Goal: Task Accomplishment & Management: Use online tool/utility

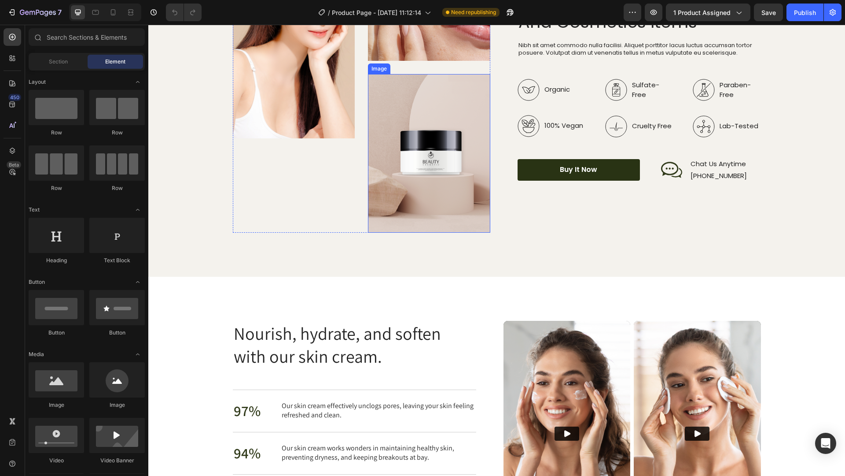
scroll to position [1101, 0]
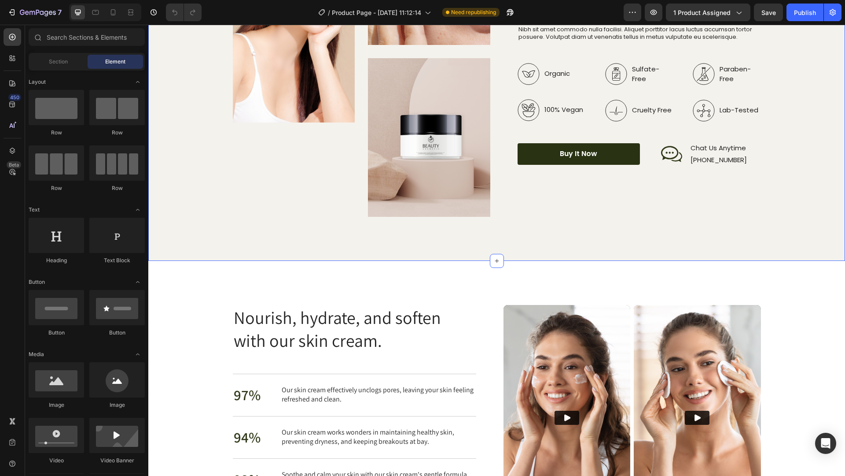
click at [792, 49] on div "Image Image Image Row Top Manufacturer Of Beauty And Cosmetics Items Heading Ni…" at bounding box center [496, 69] width 697 height 384
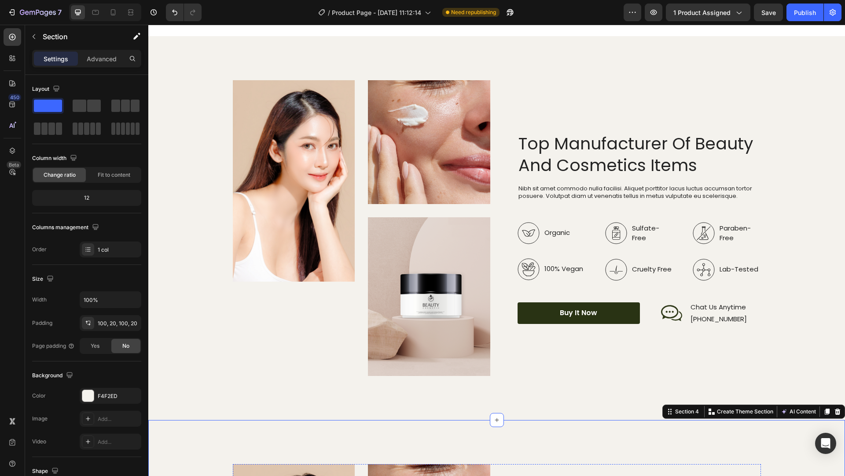
scroll to position [1465, 0]
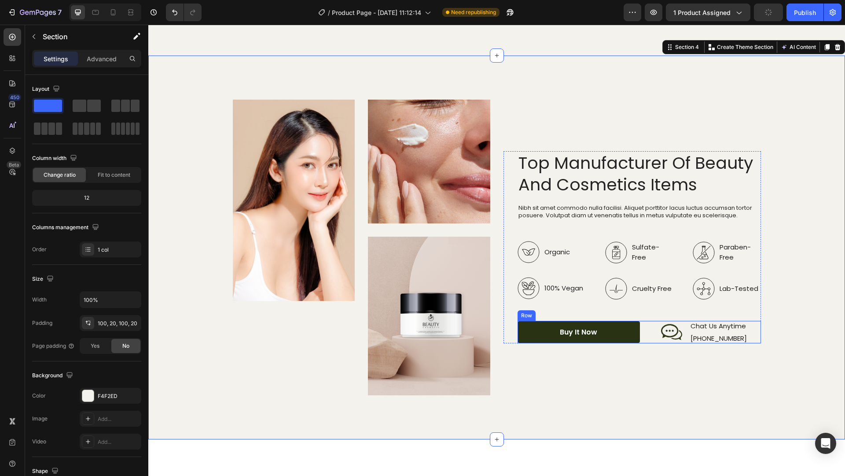
click at [648, 329] on div "Buy It Now Button Icon Chat Us Anytime Text Block +00 123 456 [STREET_ADDRESS]" at bounding box center [640, 332] width 244 height 22
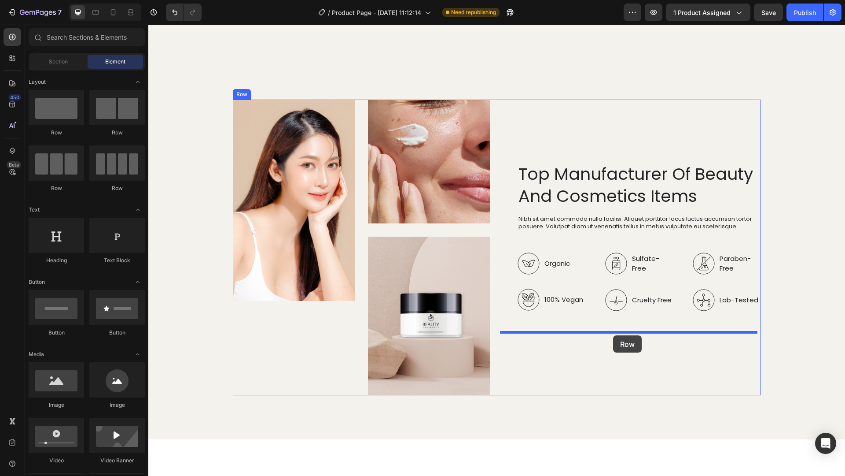
drag, startPoint x: 613, startPoint y: 335, endPoint x: 760, endPoint y: 356, distance: 148.1
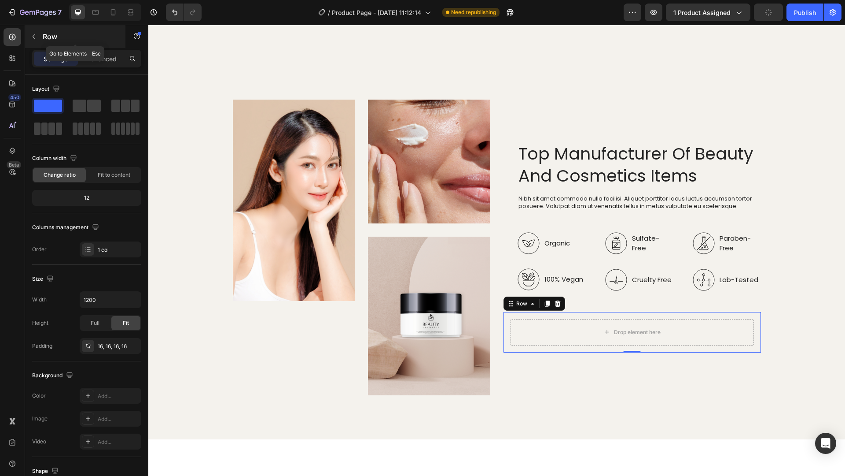
click at [34, 35] on icon "button" at bounding box center [34, 36] width 3 height 5
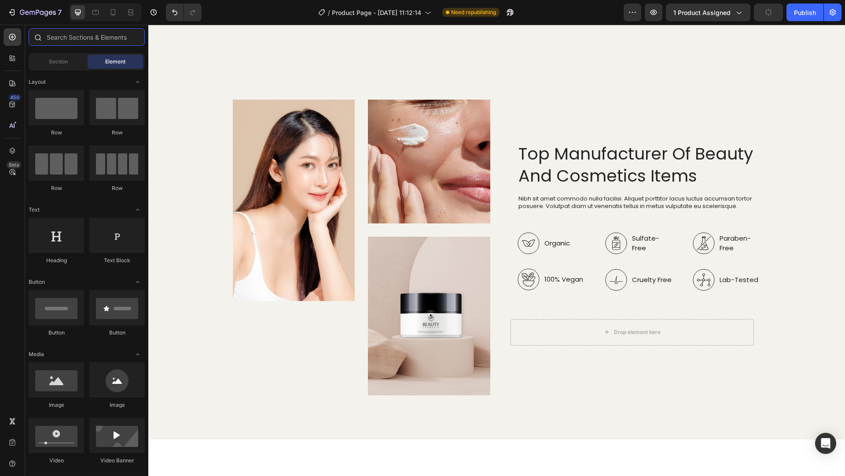
click at [76, 39] on input "text" at bounding box center [87, 37] width 116 height 18
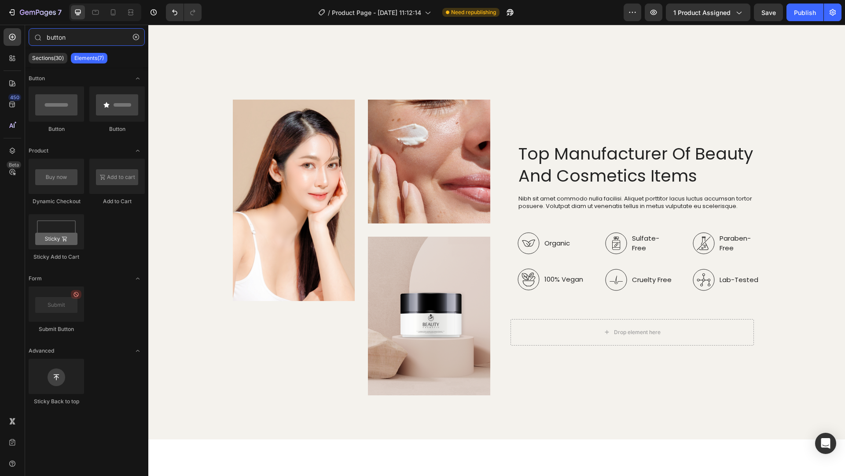
type input "button"
drag, startPoint x: 150, startPoint y: 174, endPoint x: 55, endPoint y: 95, distance: 123.5
click at [55, 95] on div at bounding box center [56, 103] width 55 height 35
click at [133, 36] on icon "button" at bounding box center [136, 37] width 6 height 6
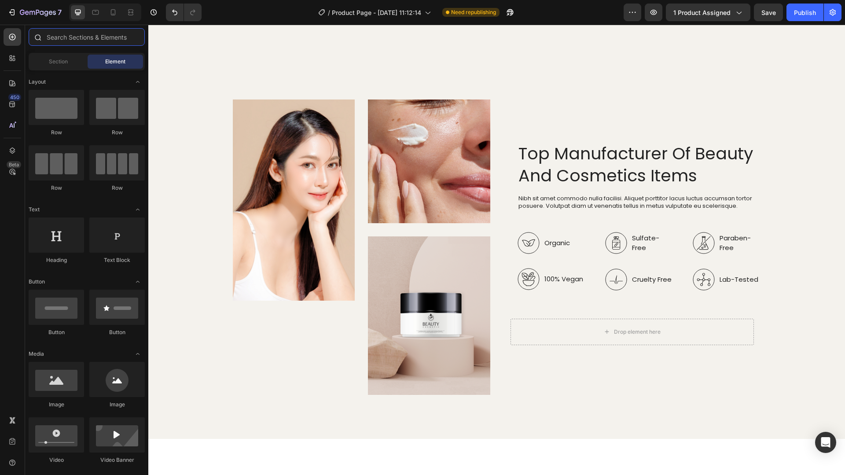
click at [64, 39] on input "text" at bounding box center [87, 37] width 116 height 18
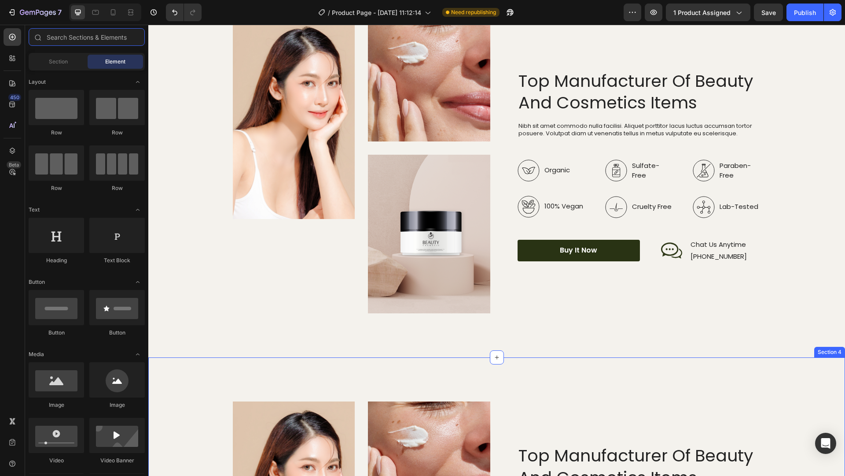
scroll to position [1069, 0]
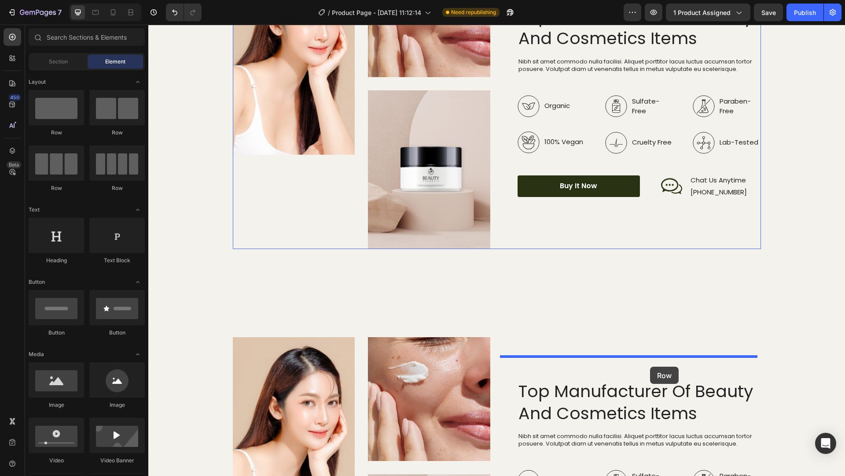
drag, startPoint x: 767, startPoint y: 403, endPoint x: 650, endPoint y: 366, distance: 122.3
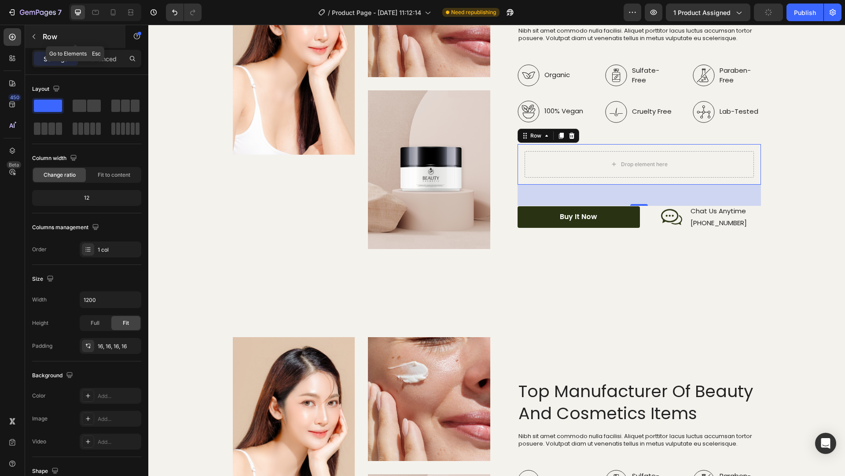
click at [35, 37] on icon "button" at bounding box center [33, 36] width 7 height 7
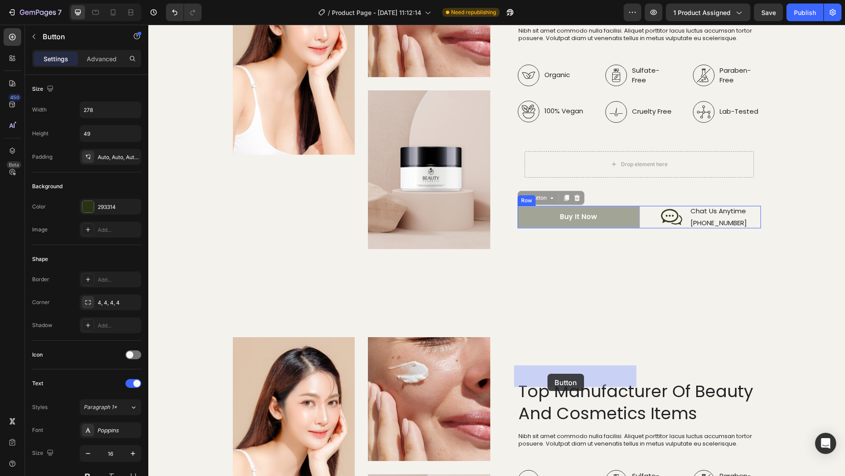
drag, startPoint x: 524, startPoint y: 377, endPoint x: 548, endPoint y: 373, distance: 24.1
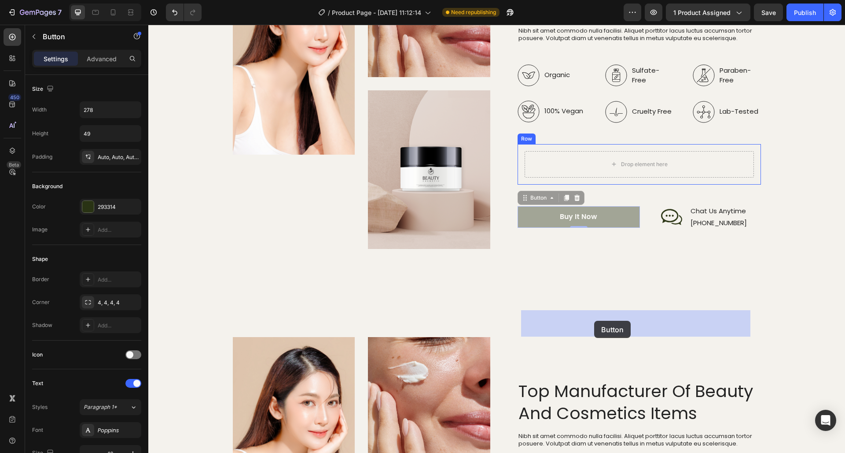
drag, startPoint x: 537, startPoint y: 377, endPoint x: 594, endPoint y: 321, distance: 81.0
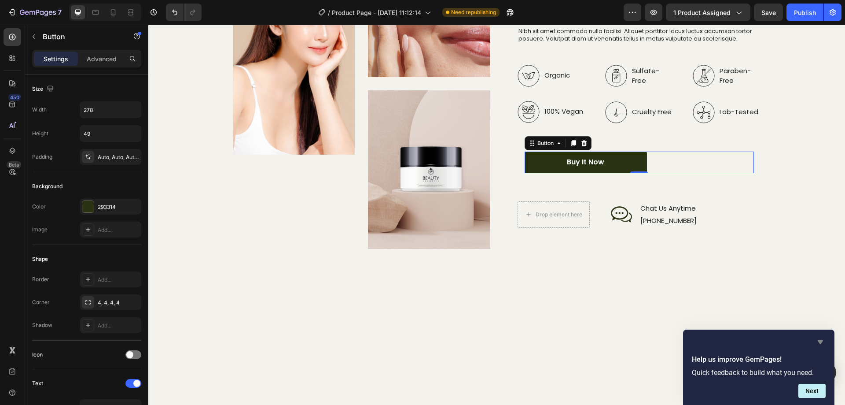
click at [821, 340] on icon "Hide survey" at bounding box center [820, 342] width 5 height 4
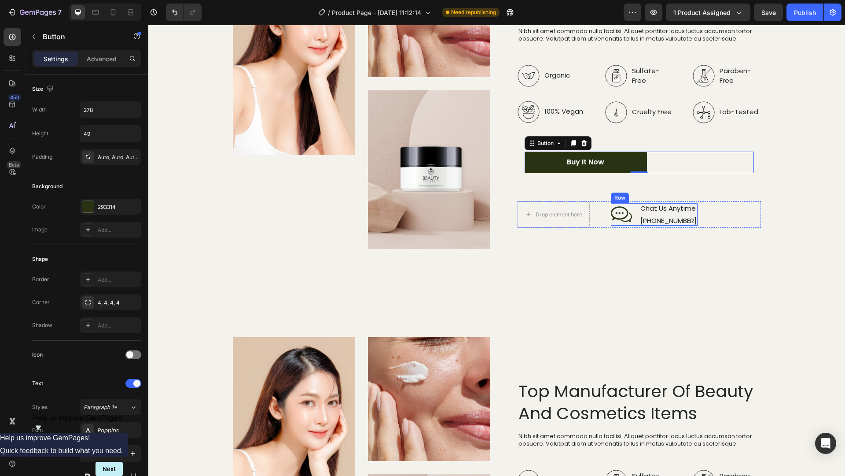
click at [632, 225] on div "Icon Chat Us Anytime Text Block [PHONE_NUMBER] Text [GEOGRAPHIC_DATA]" at bounding box center [654, 214] width 87 height 22
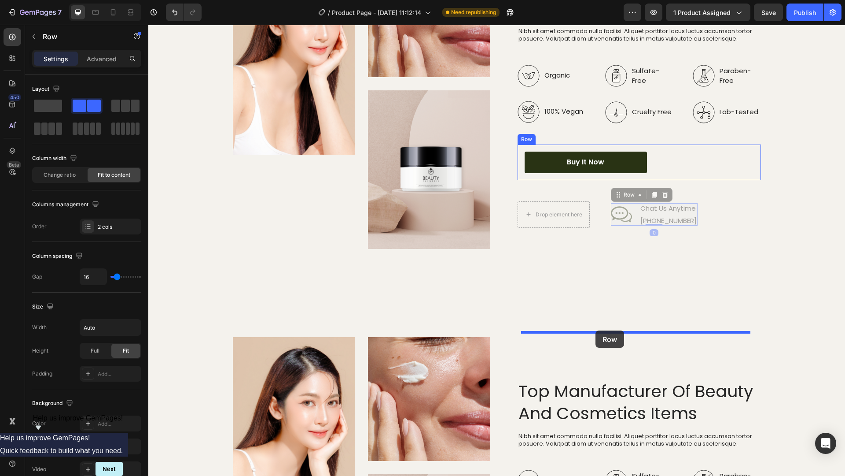
drag, startPoint x: 625, startPoint y: 354, endPoint x: 596, endPoint y: 330, distance: 37.8
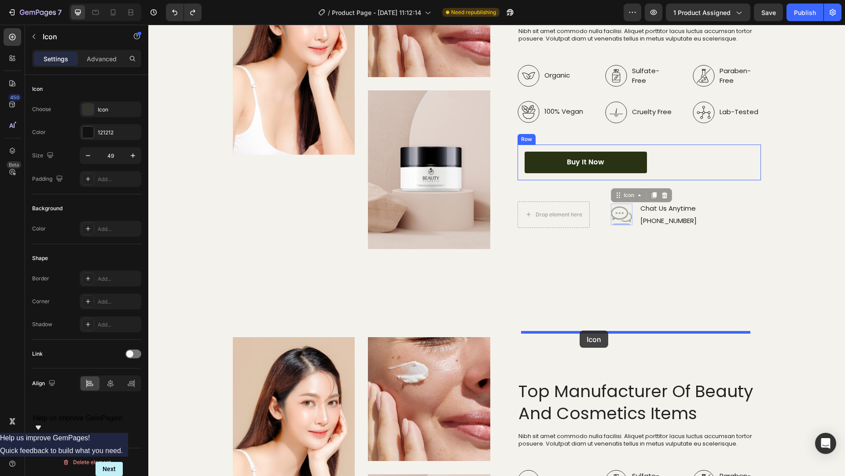
drag, startPoint x: 617, startPoint y: 355, endPoint x: 580, endPoint y: 330, distance: 44.8
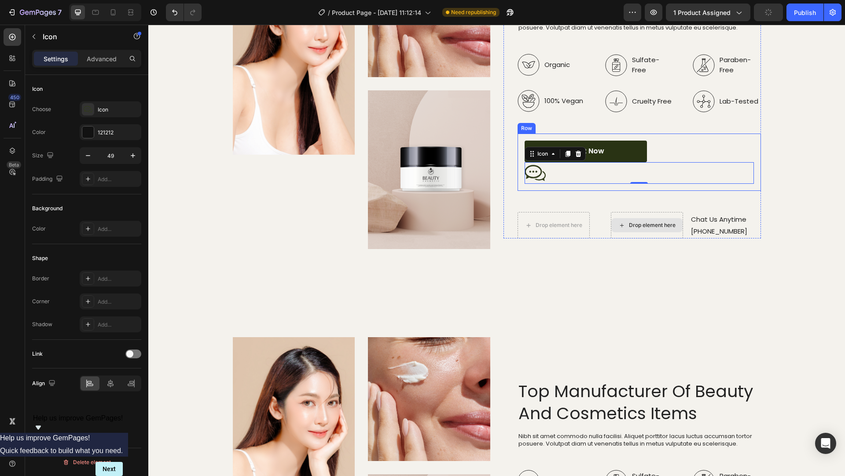
click at [690, 191] on div "Buy It Now Button Icon 0 Row" at bounding box center [640, 161] width 244 height 57
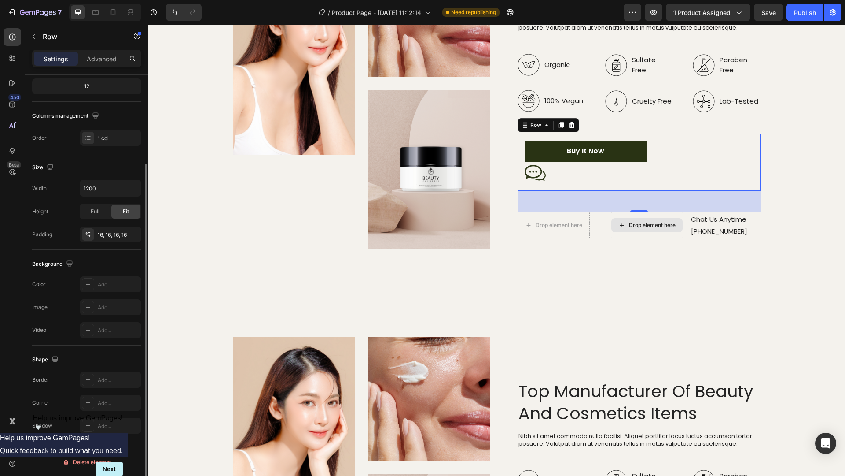
scroll to position [0, 0]
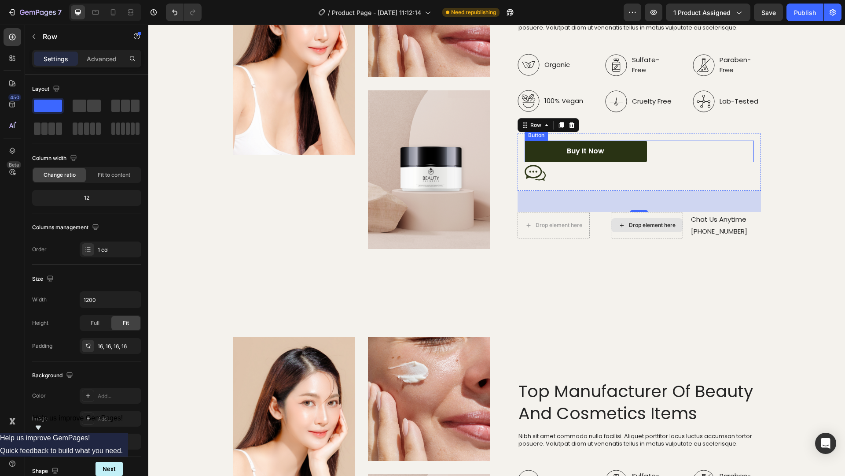
click at [666, 162] on div "Buy It Now Button" at bounding box center [639, 151] width 229 height 22
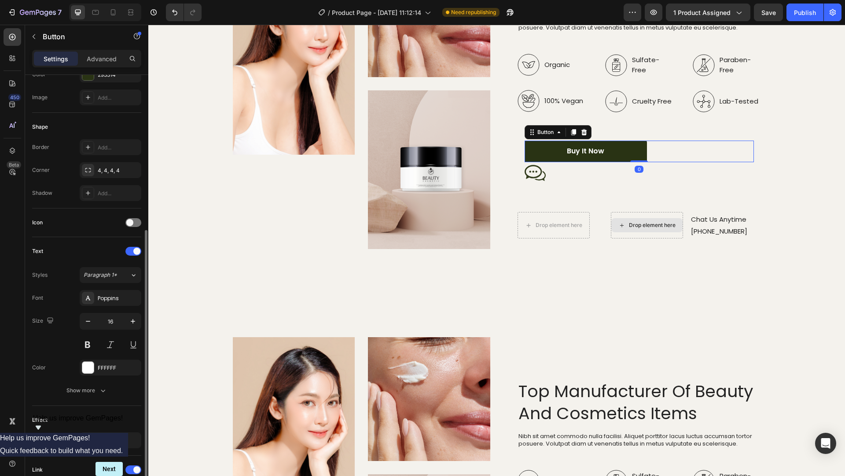
scroll to position [251, 0]
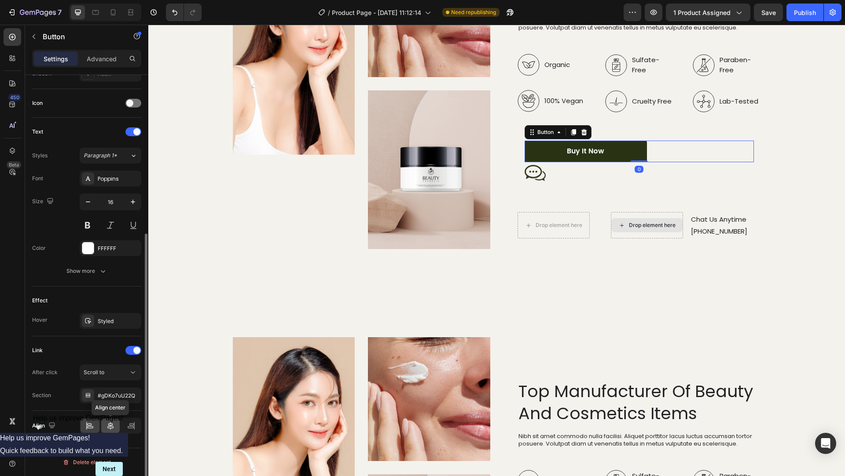
click at [111, 404] on icon at bounding box center [110, 425] width 9 height 9
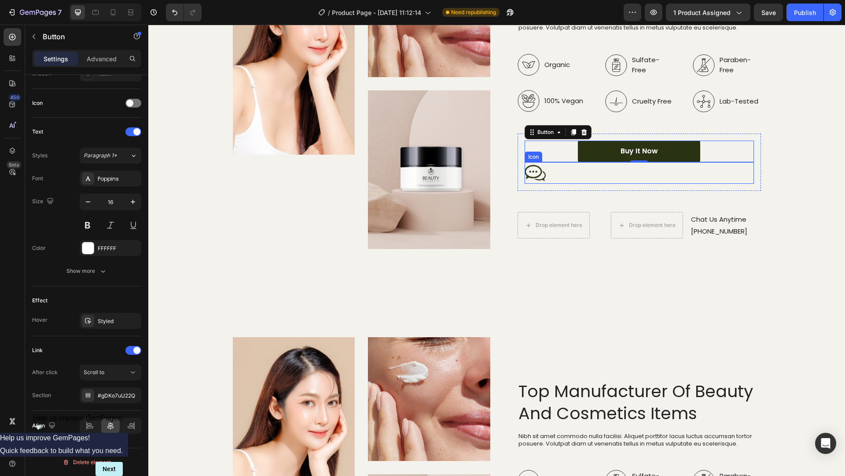
click at [557, 184] on div "Icon" at bounding box center [639, 173] width 229 height 22
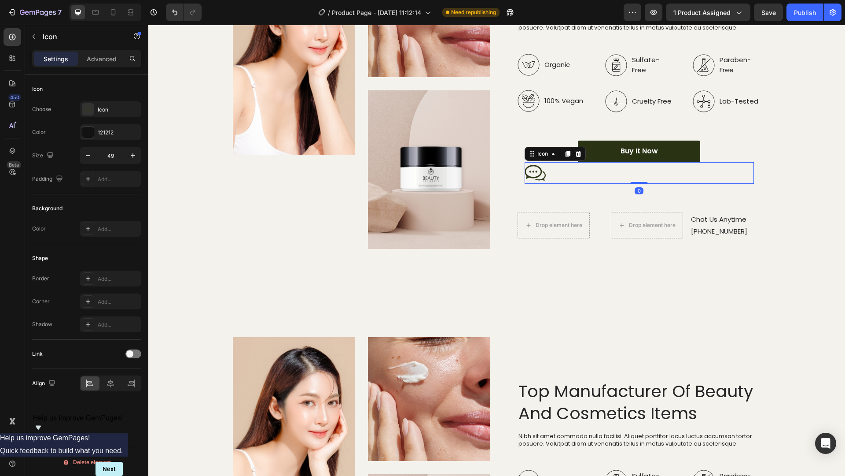
scroll to position [0, 0]
click at [107, 380] on icon at bounding box center [110, 383] width 9 height 9
click at [518, 191] on div "Buy It Now Button Icon 0 Row" at bounding box center [640, 161] width 244 height 57
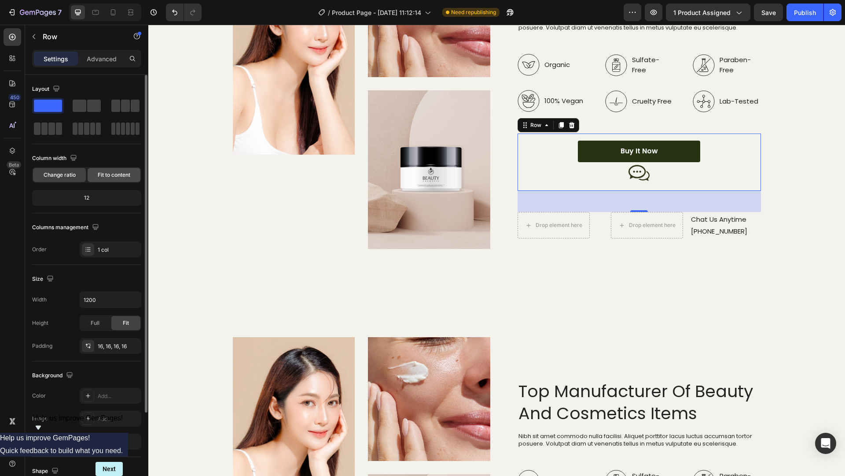
click at [106, 173] on span "Fit to content" at bounding box center [114, 175] width 33 height 8
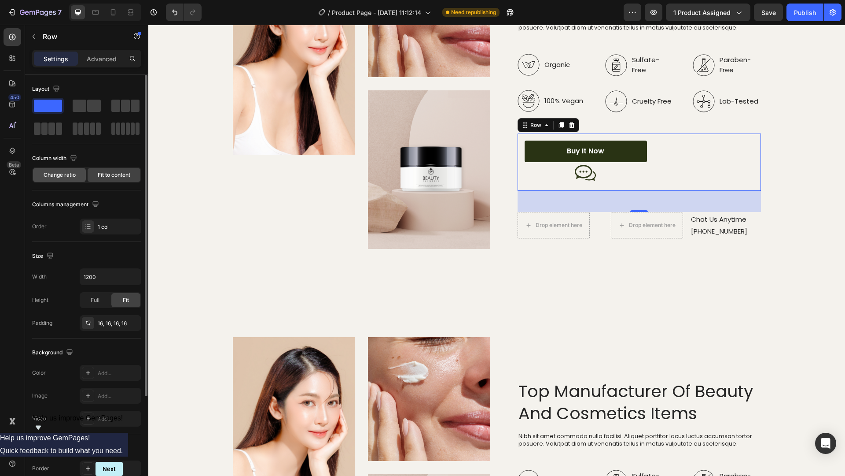
click at [65, 173] on span "Change ratio" at bounding box center [60, 175] width 32 height 8
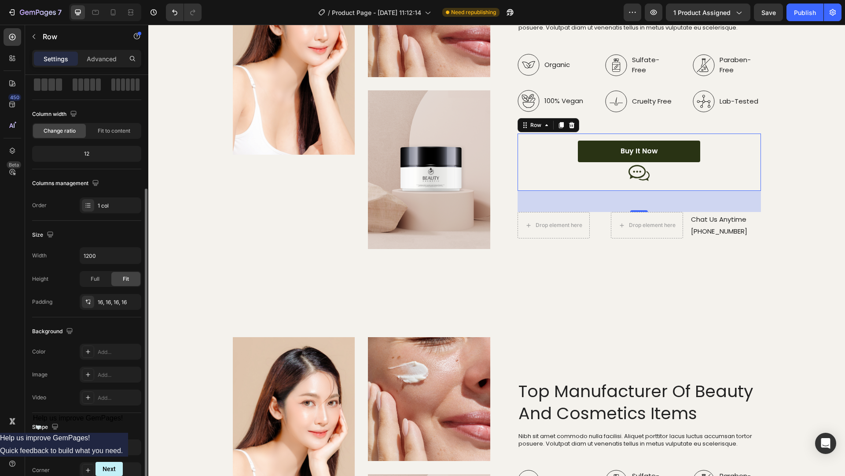
scroll to position [111, 0]
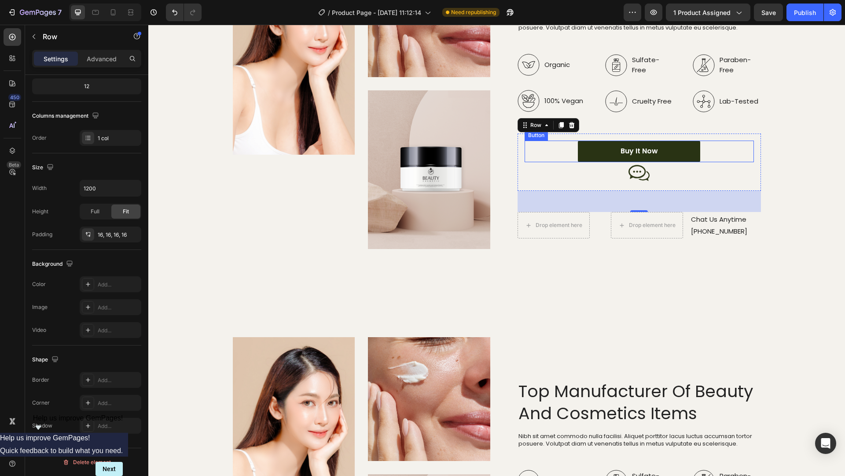
click at [567, 162] on div "Buy It Now Button" at bounding box center [639, 151] width 229 height 22
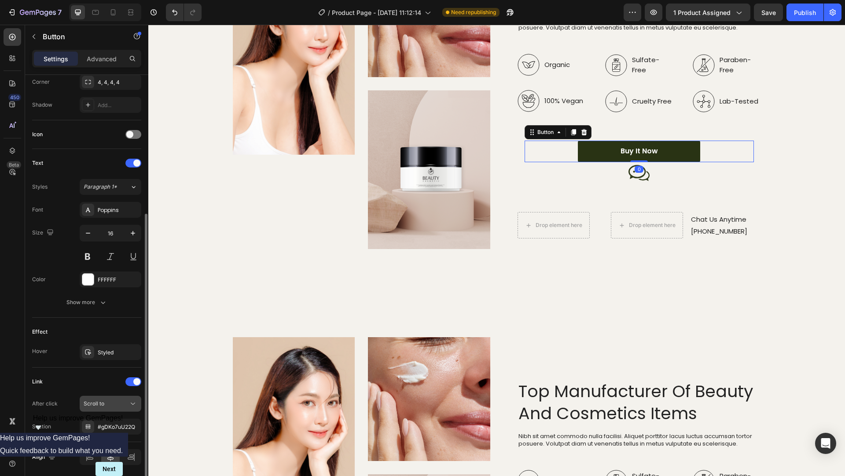
scroll to position [251, 0]
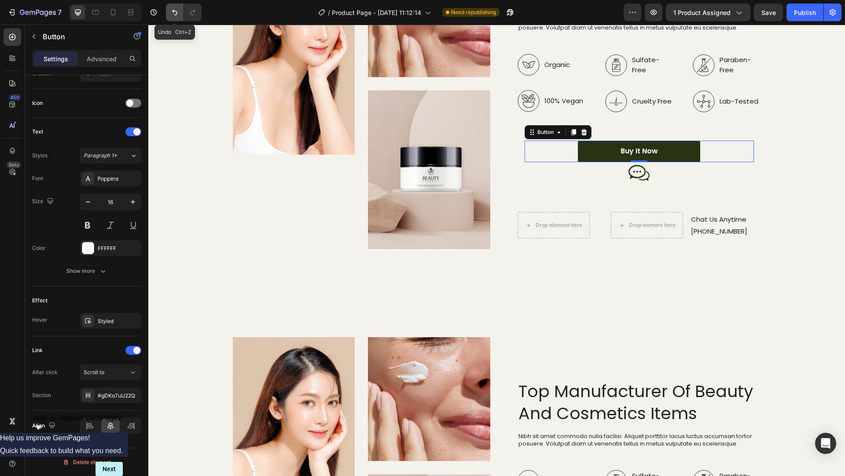
click at [173, 13] on icon "Undo/Redo" at bounding box center [174, 12] width 9 height 9
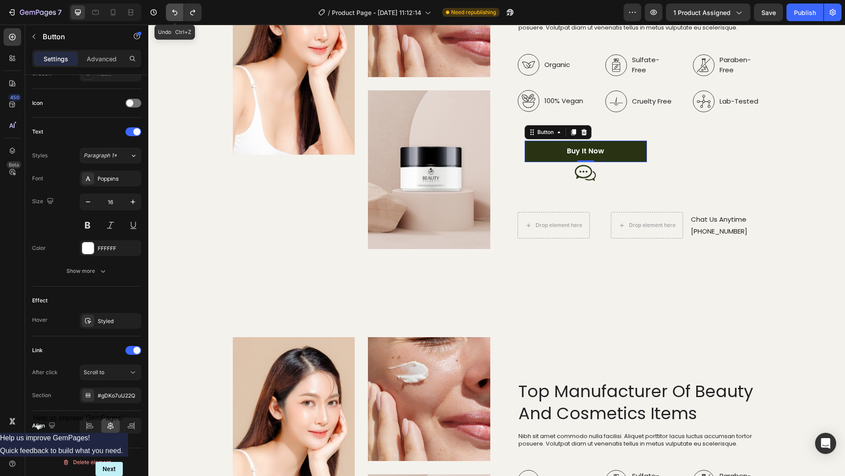
click at [173, 13] on icon "Undo/Redo" at bounding box center [174, 12] width 9 height 9
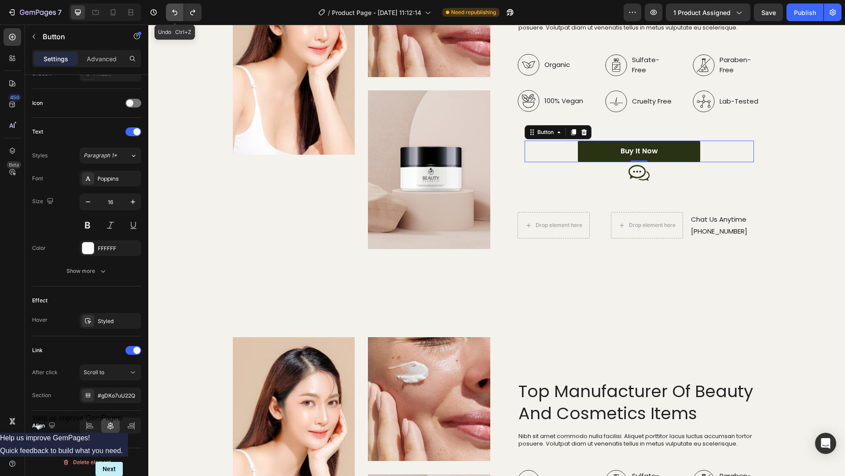
click at [173, 13] on icon "Undo/Redo" at bounding box center [174, 12] width 9 height 9
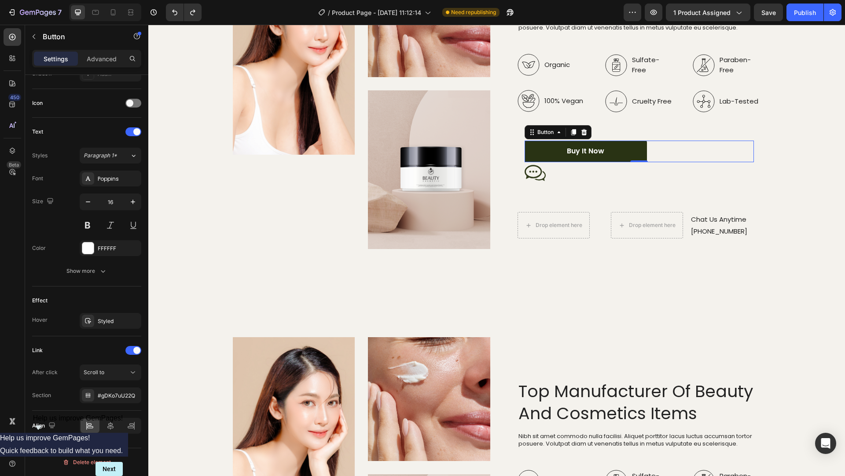
click at [663, 162] on div "Buy It Now Button 0" at bounding box center [639, 151] width 229 height 22
click at [113, 404] on icon at bounding box center [110, 425] width 6 height 8
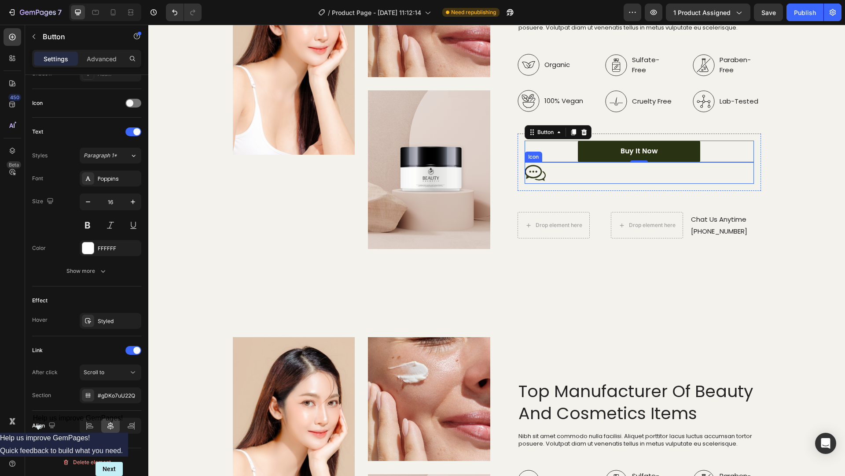
click at [542, 184] on icon at bounding box center [535, 173] width 21 height 22
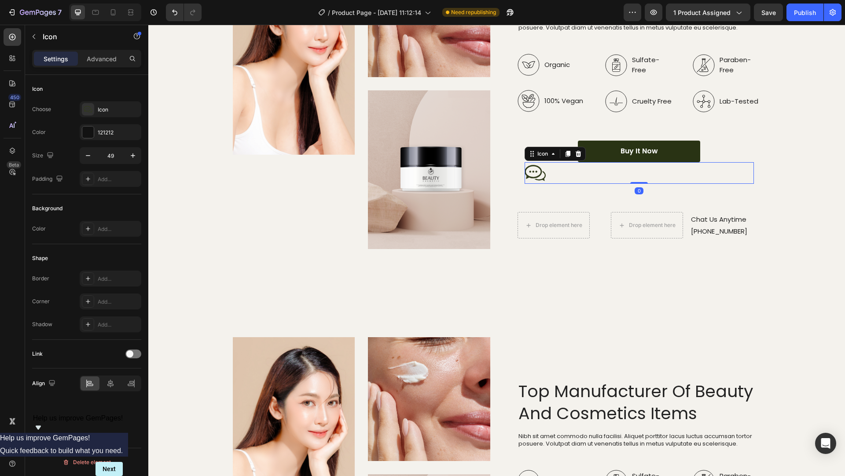
scroll to position [0, 0]
click at [113, 386] on icon at bounding box center [110, 383] width 9 height 9
click at [718, 162] on div "Buy It Now Button" at bounding box center [639, 151] width 229 height 22
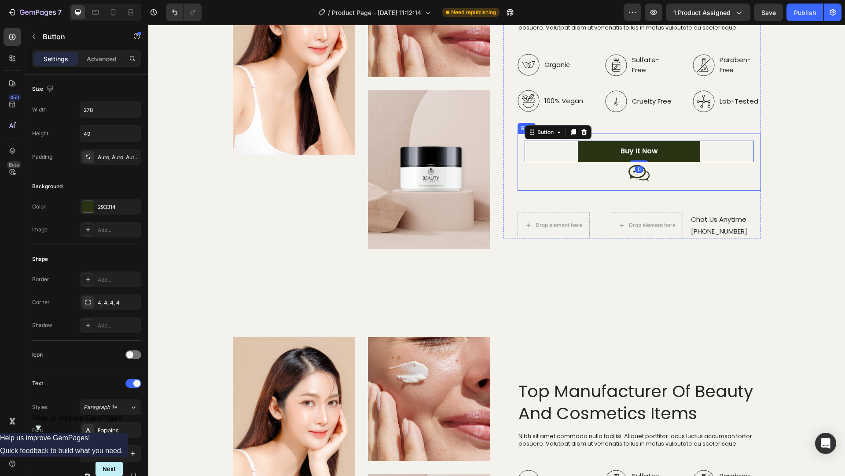
click at [520, 191] on div "Buy It Now Button 0 Icon Row" at bounding box center [640, 161] width 244 height 57
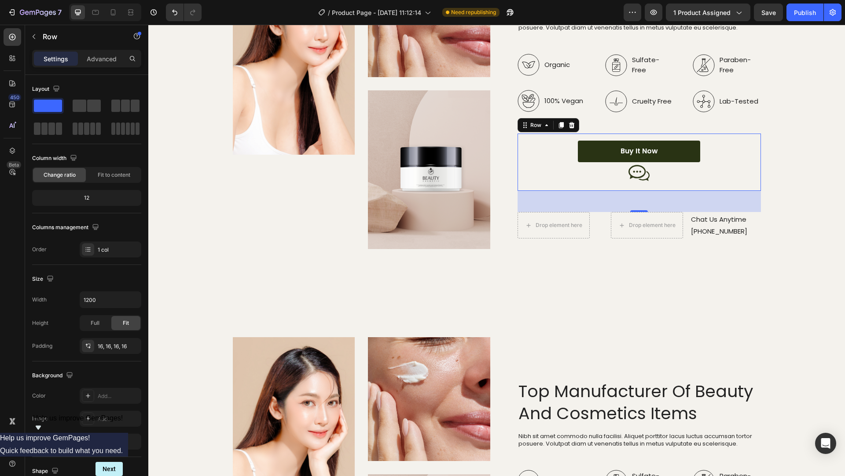
click at [752, 191] on div "Buy It Now Button Icon Row 48" at bounding box center [640, 161] width 244 height 57
click at [103, 57] on p "Advanced" at bounding box center [102, 58] width 30 height 9
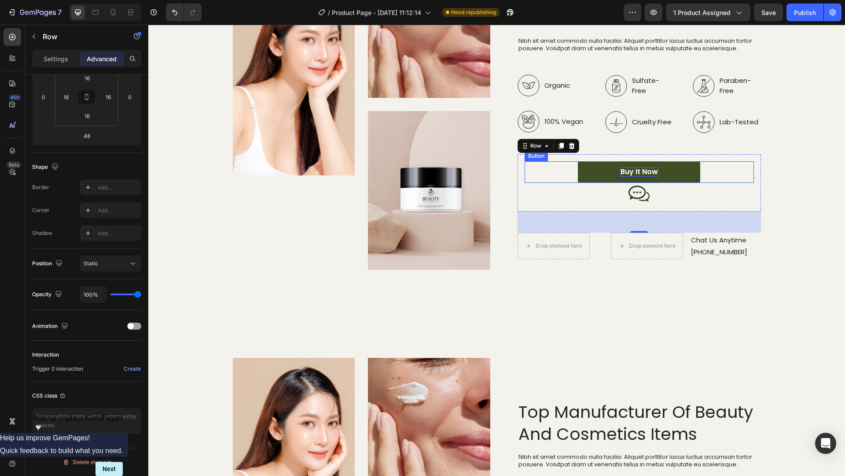
scroll to position [1245, 0]
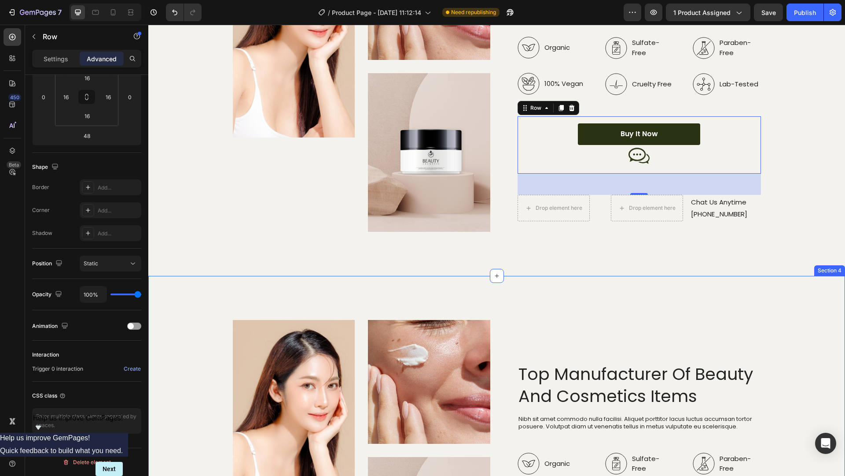
drag, startPoint x: 367, startPoint y: 299, endPoint x: 387, endPoint y: 296, distance: 20.1
click at [367, 299] on div "Image Image Image Row Top Manufacturer Of Beauty And Cosmetics Items Heading Ni…" at bounding box center [496, 468] width 697 height 384
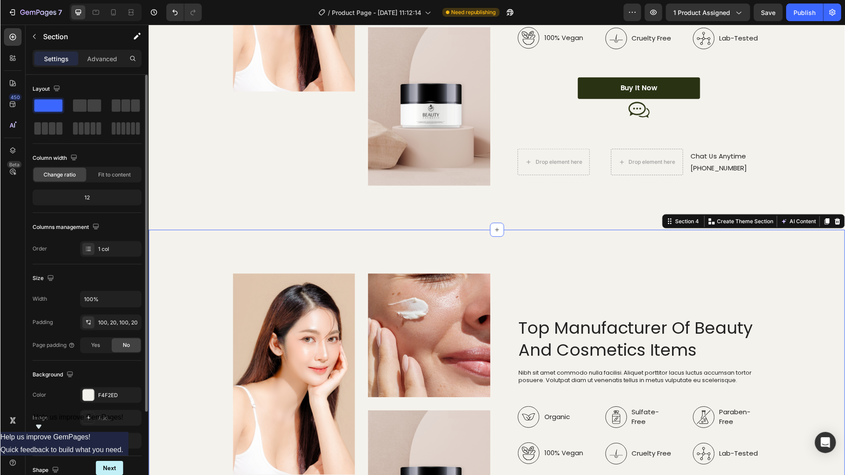
scroll to position [1333, 0]
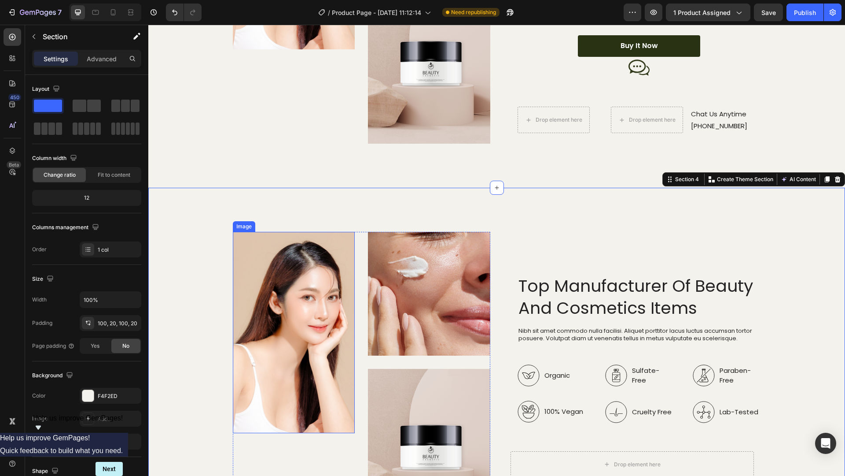
click at [300, 253] on img at bounding box center [294, 332] width 122 height 201
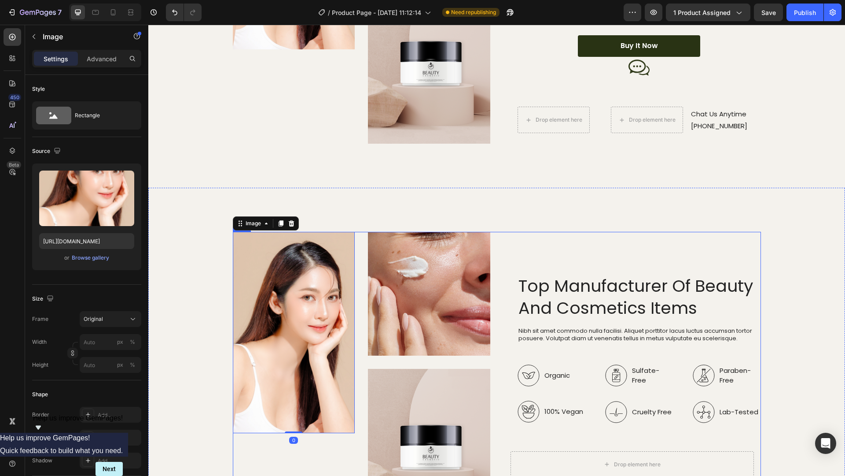
click at [517, 253] on div "Top Manufacturer Of Beauty And Cosmetics Items Heading Nibh sit amet commodo nu…" at bounding box center [633, 379] width 258 height 295
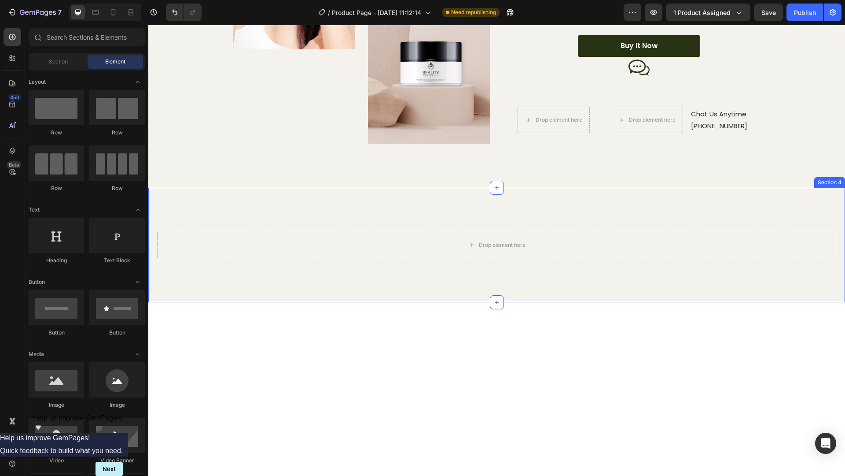
click at [595, 209] on div "Drop element here Section 4" at bounding box center [496, 245] width 697 height 114
